Goal: Information Seeking & Learning: Learn about a topic

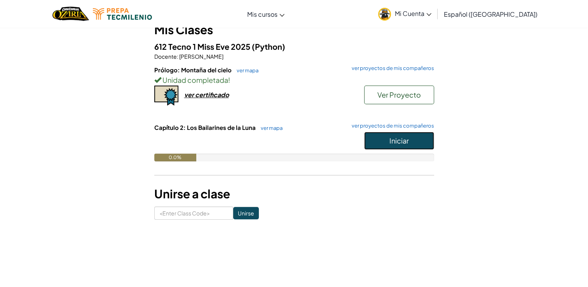
click at [382, 144] on button "Iniciar" at bounding box center [399, 141] width 70 height 18
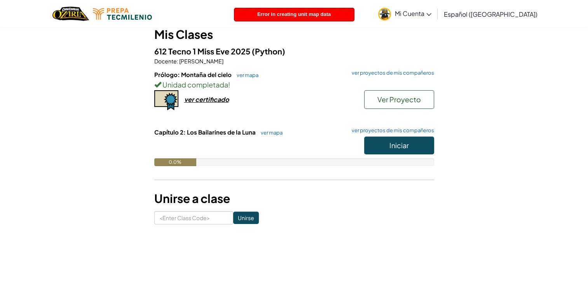
scroll to position [74, 0]
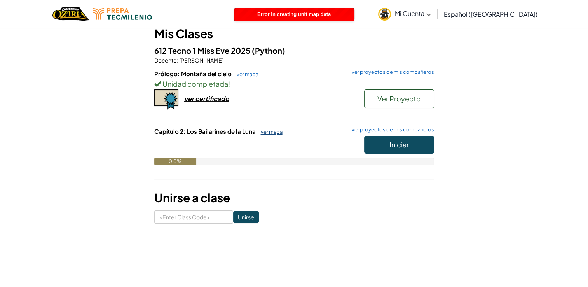
click at [274, 131] on link "ver mapa" at bounding box center [270, 132] width 26 height 6
